Goal: Task Accomplishment & Management: Use online tool/utility

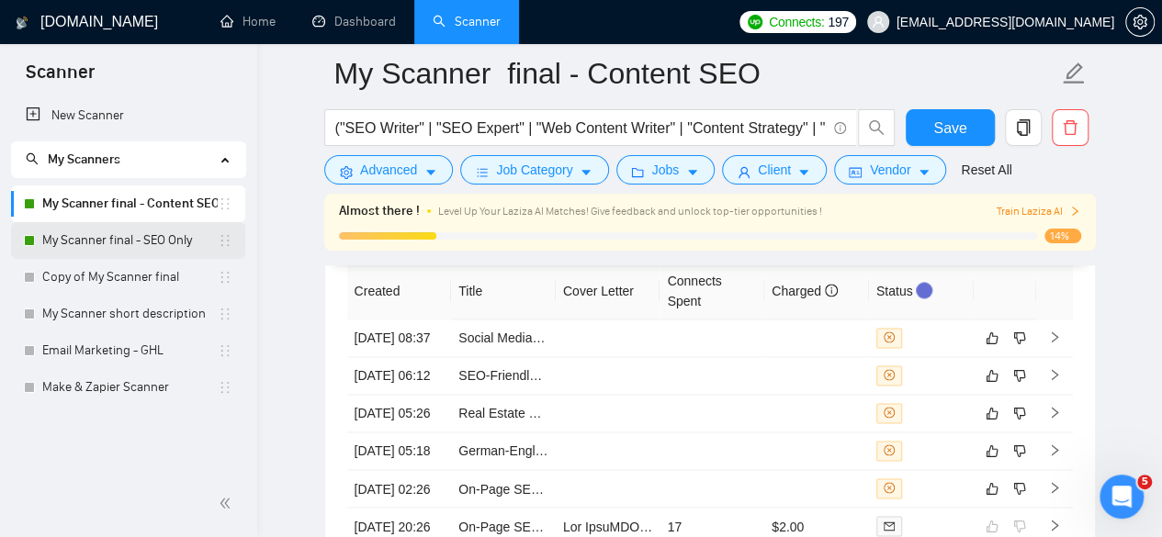
scroll to position [242, 0]
click at [150, 227] on link "My Scanner final - SEO Only" at bounding box center [129, 240] width 175 height 37
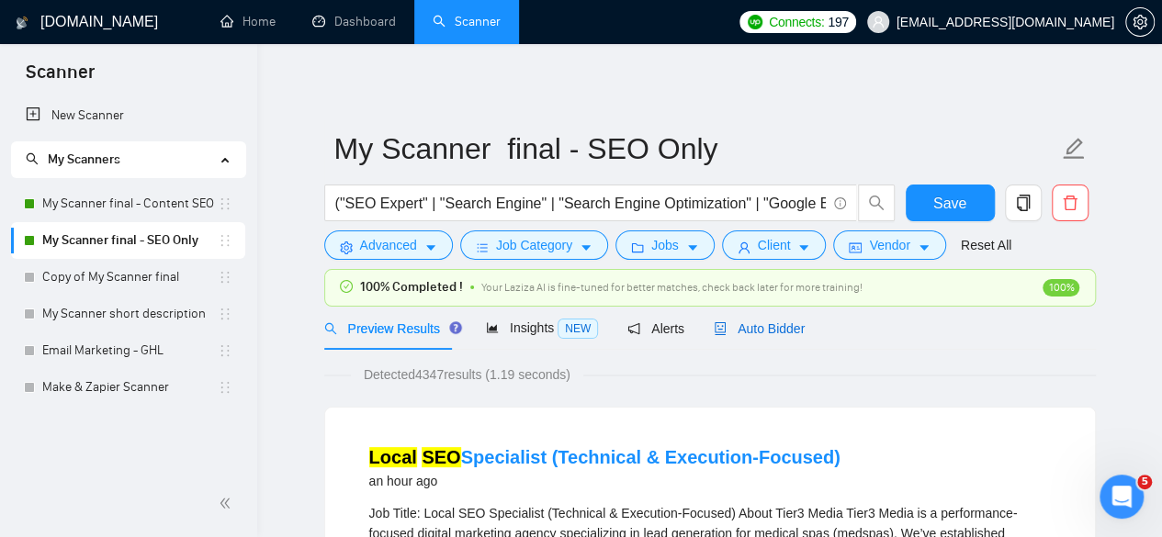
click at [734, 332] on span "Auto Bidder" at bounding box center [759, 328] width 91 height 15
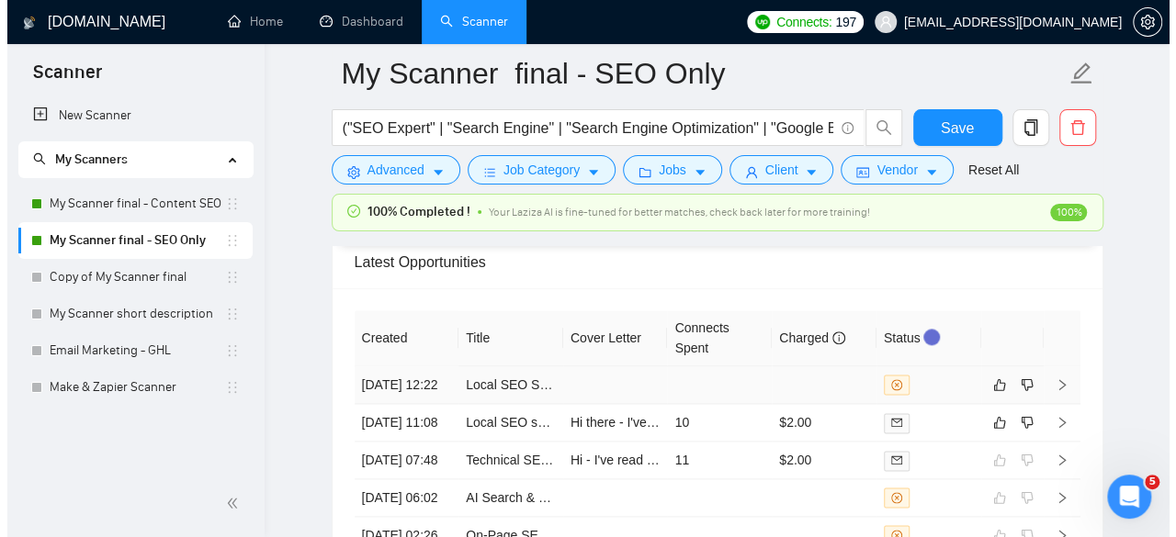
scroll to position [4409, 0]
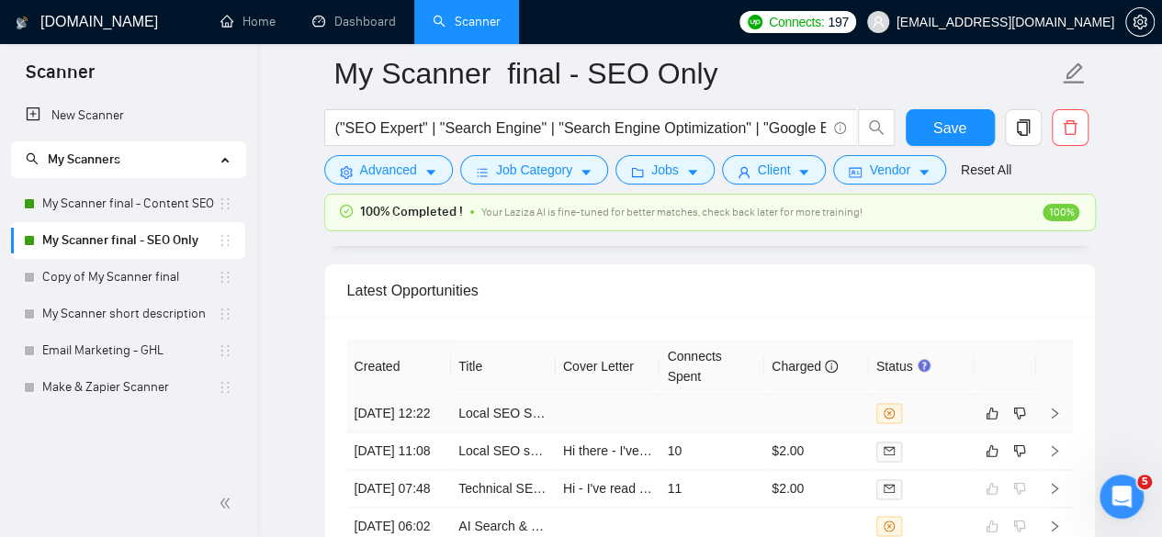
click at [664, 402] on td at bounding box center [712, 414] width 105 height 38
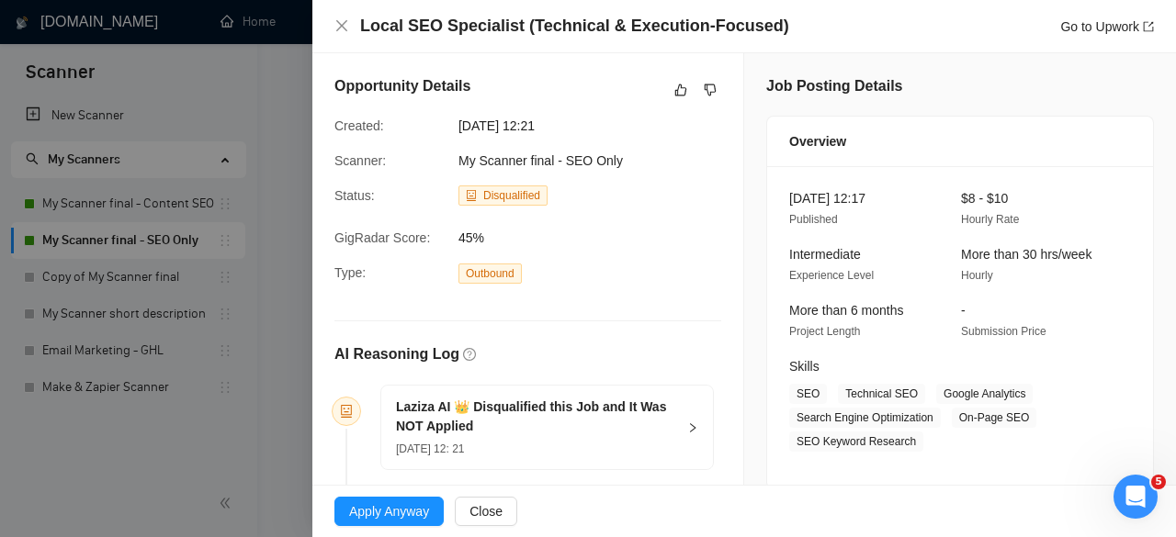
click at [351, 28] on div "Local SEO Specialist (Technical & Execution-Focused) Go to Upwork" at bounding box center [743, 26] width 819 height 23
click at [347, 27] on icon "close" at bounding box center [341, 25] width 15 height 15
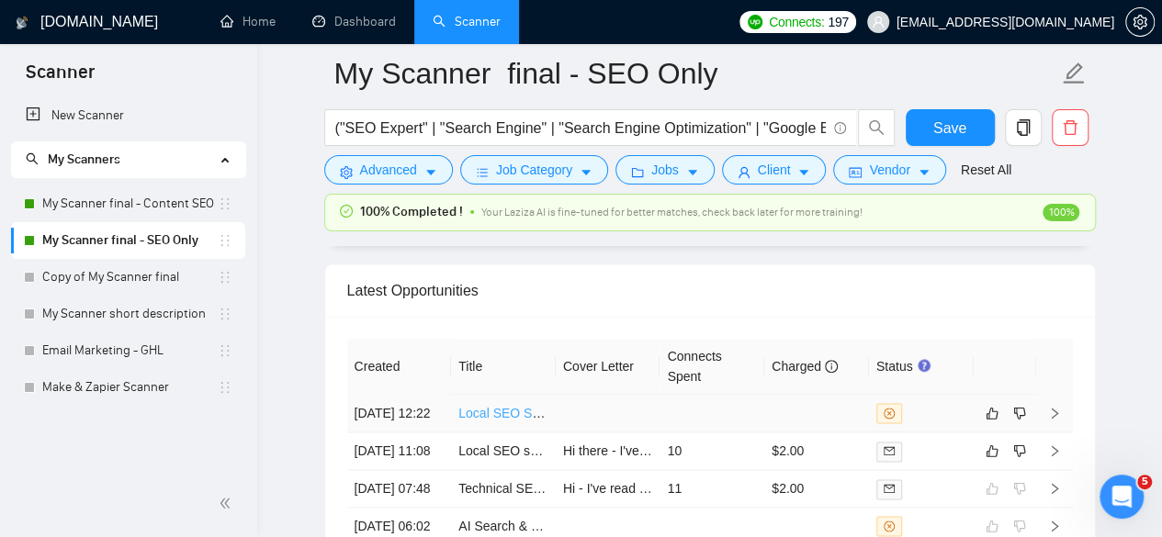
click at [497, 406] on link "Local SEO Specialist (Technical & Execution-Focused)" at bounding box center [613, 413] width 311 height 15
